Goal: Information Seeking & Learning: Learn about a topic

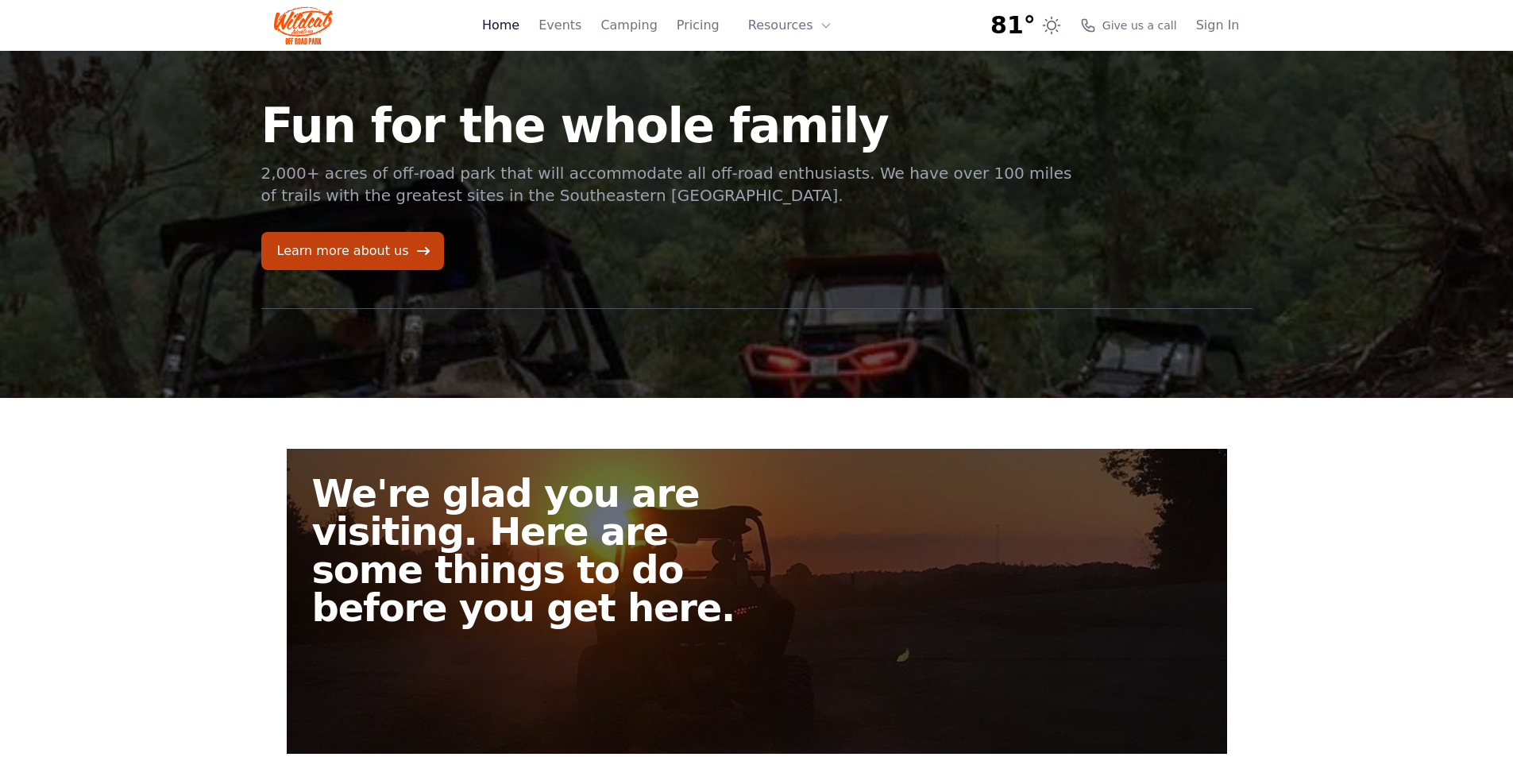
click at [519, 25] on link "Home" at bounding box center [500, 25] width 37 height 19
click at [783, 25] on button "Resources" at bounding box center [790, 26] width 103 height 32
click at [703, 25] on link "Pricing" at bounding box center [698, 25] width 43 height 19
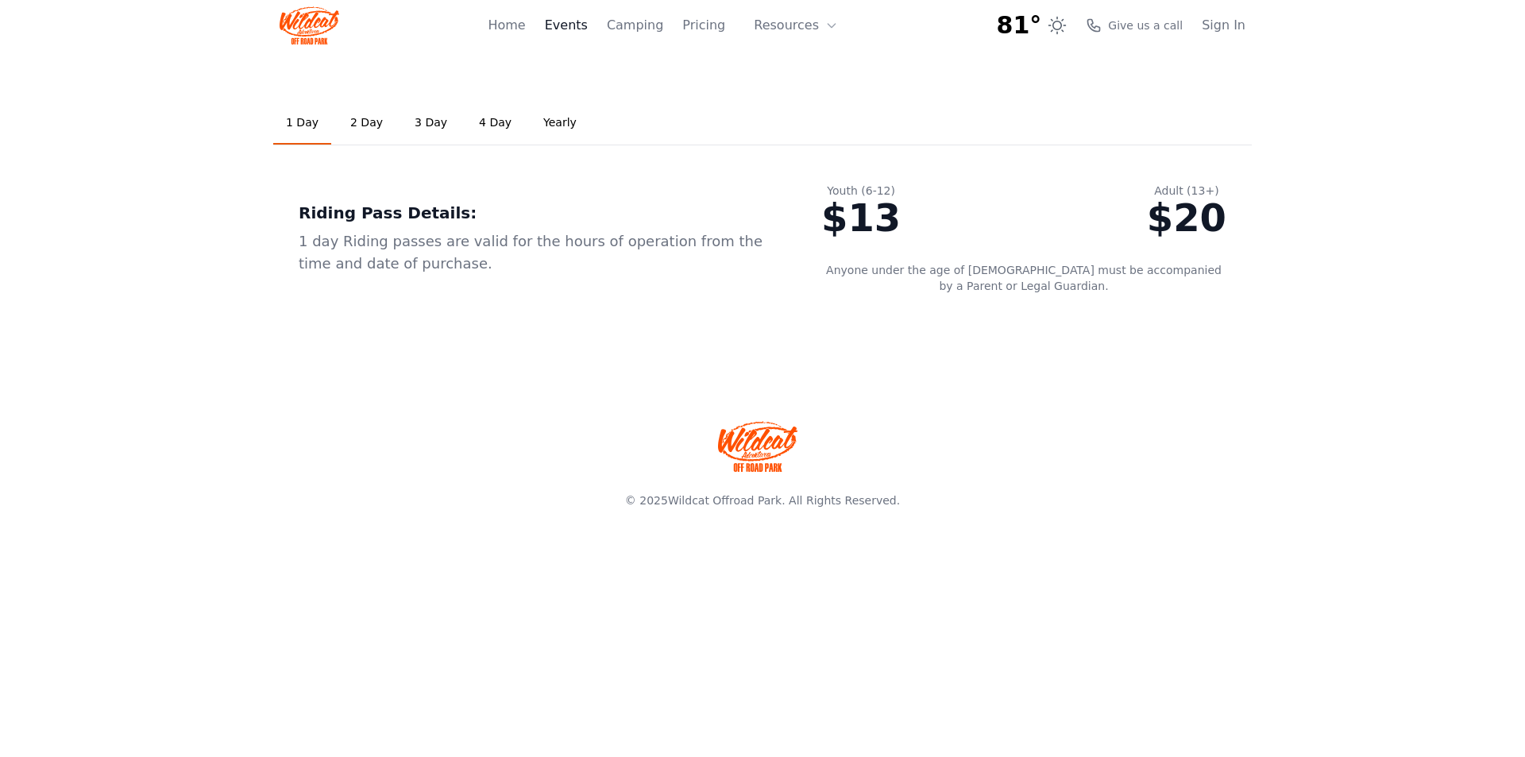
click at [588, 25] on link "Events" at bounding box center [566, 25] width 43 height 19
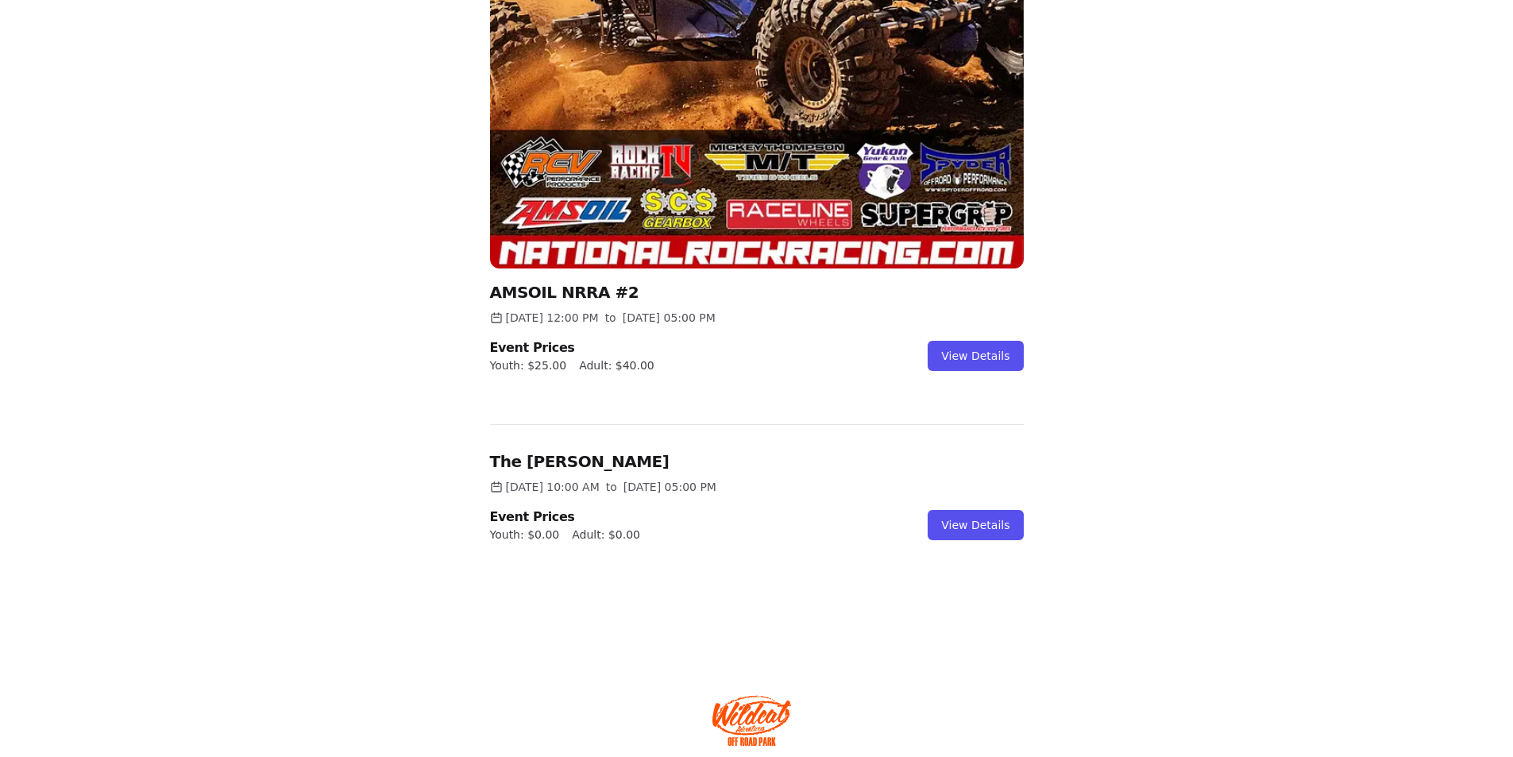
scroll to position [743, 0]
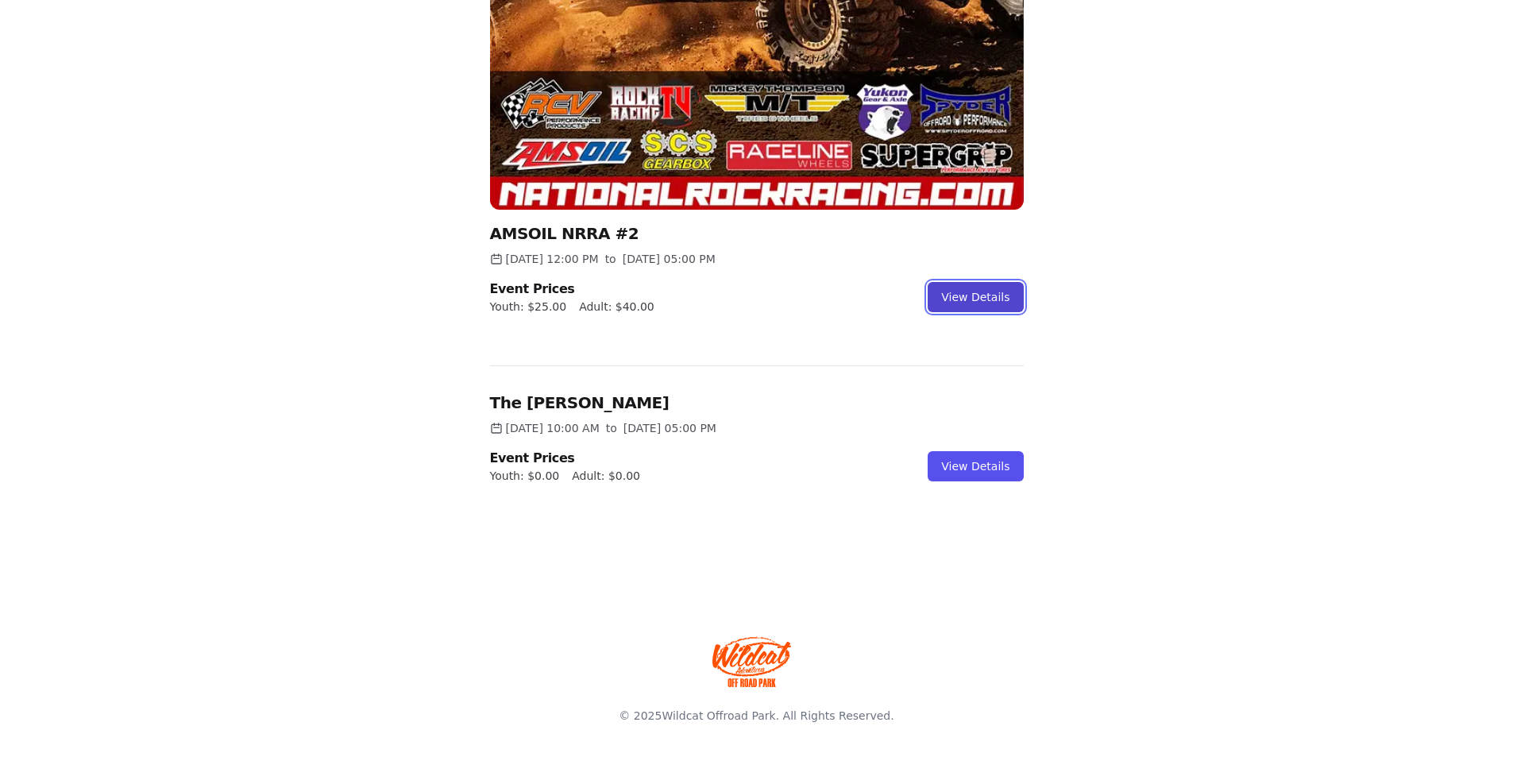
click at [974, 299] on link "View Details" at bounding box center [975, 297] width 95 height 30
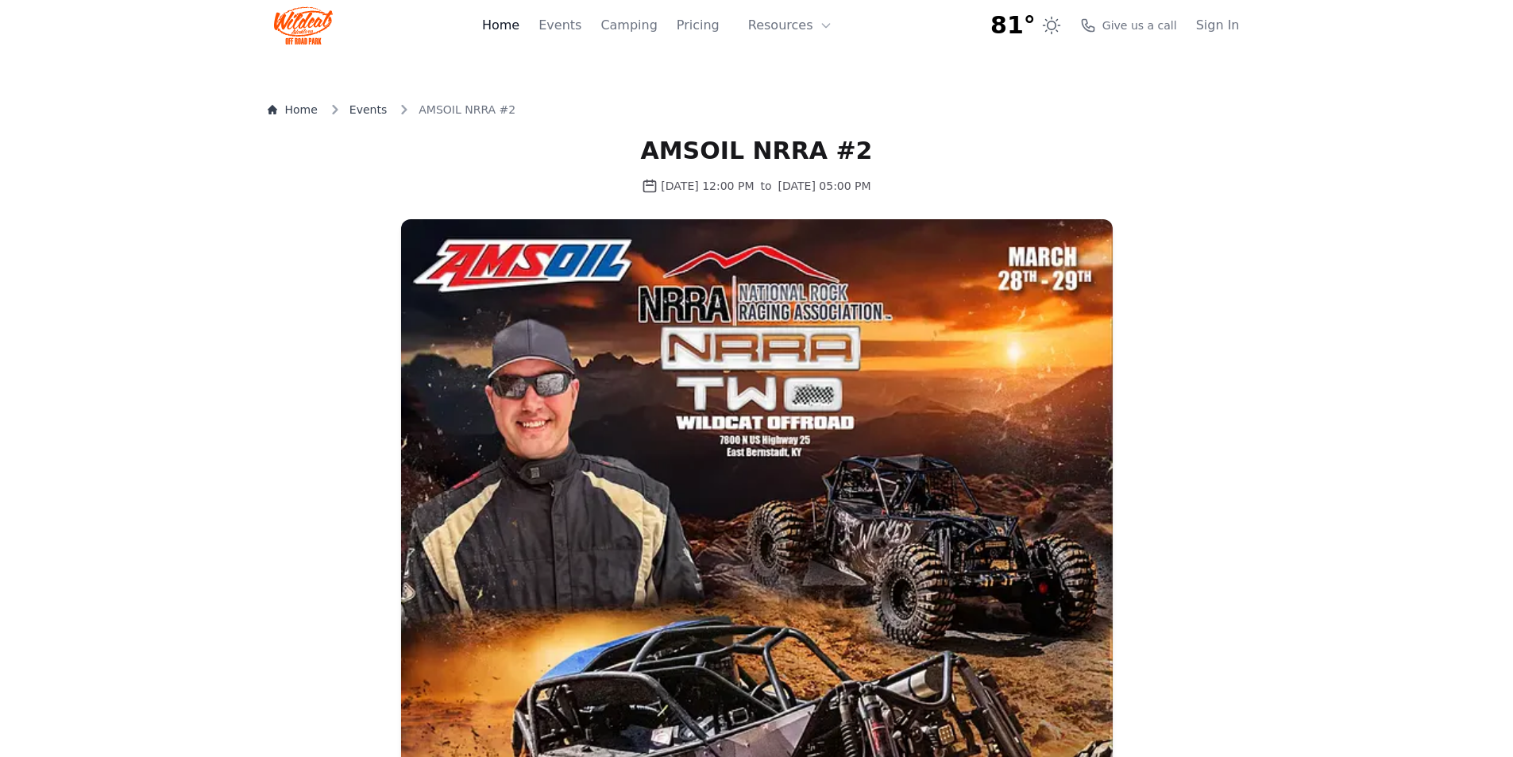
click at [519, 21] on link "Home" at bounding box center [500, 25] width 37 height 19
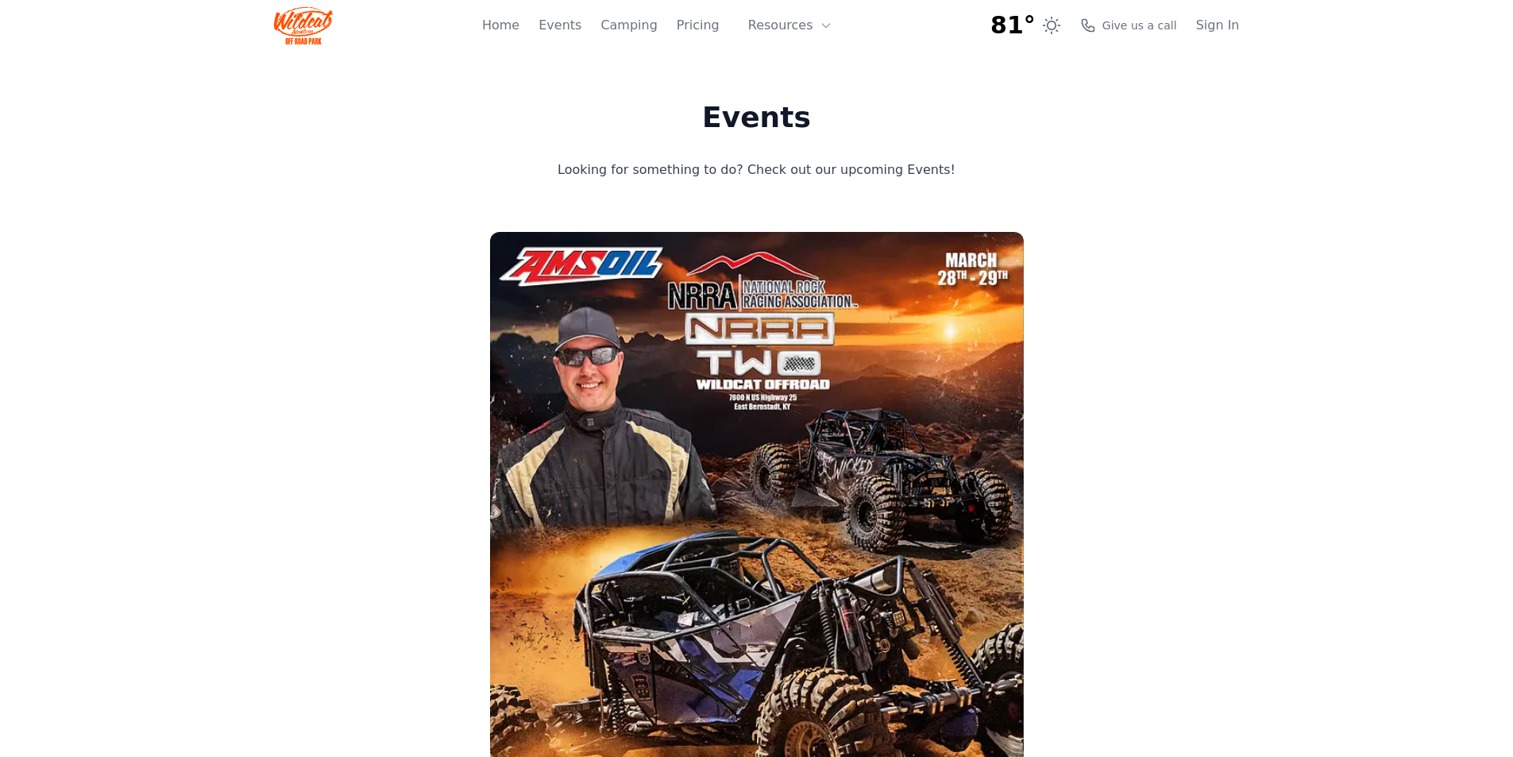
scroll to position [743, 0]
